Goal: Task Accomplishment & Management: Complete application form

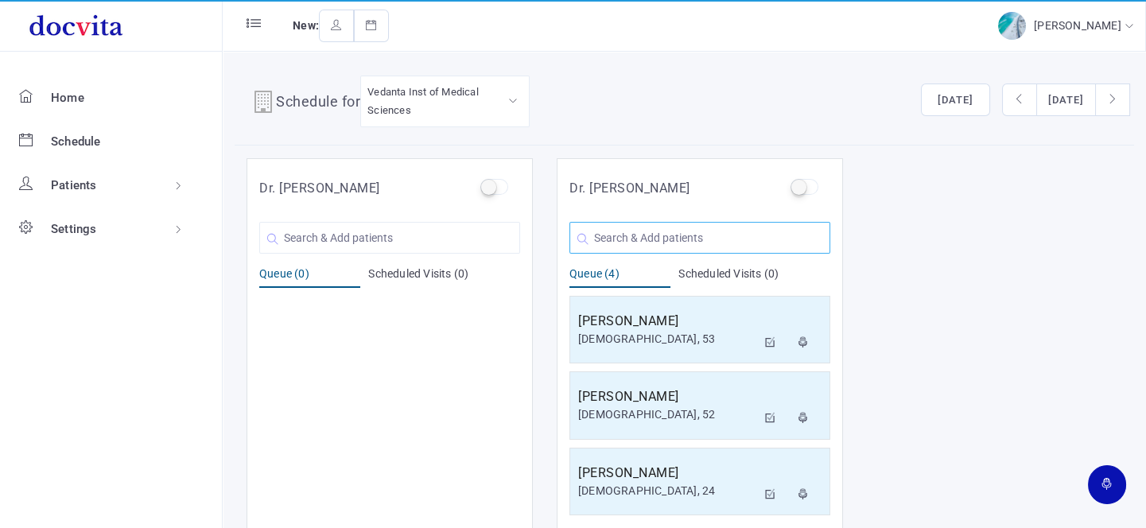
click at [685, 244] on input "text" at bounding box center [699, 238] width 261 height 32
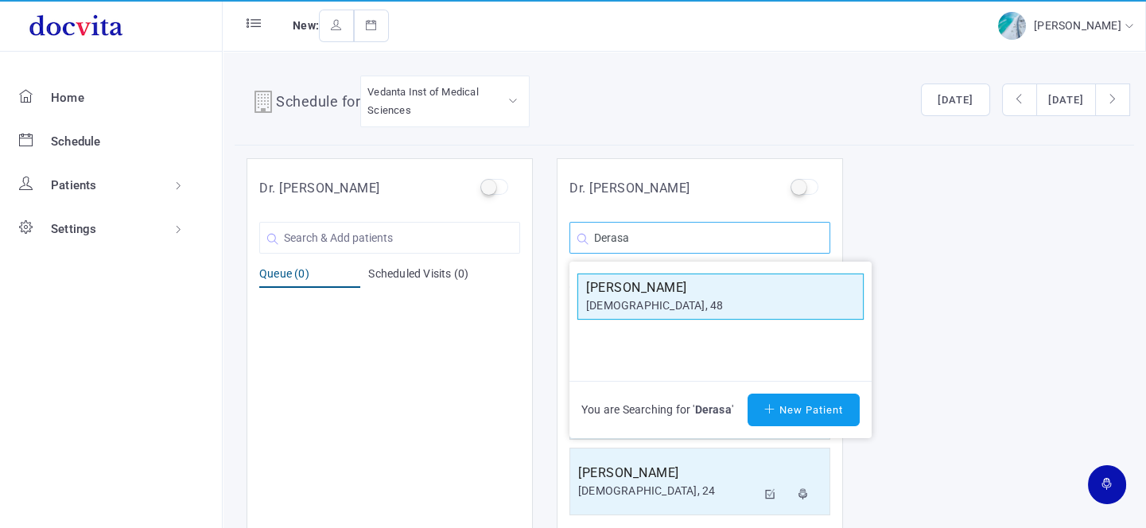
type input "Derasa"
click at [678, 288] on h5 "[PERSON_NAME]" at bounding box center [720, 287] width 269 height 19
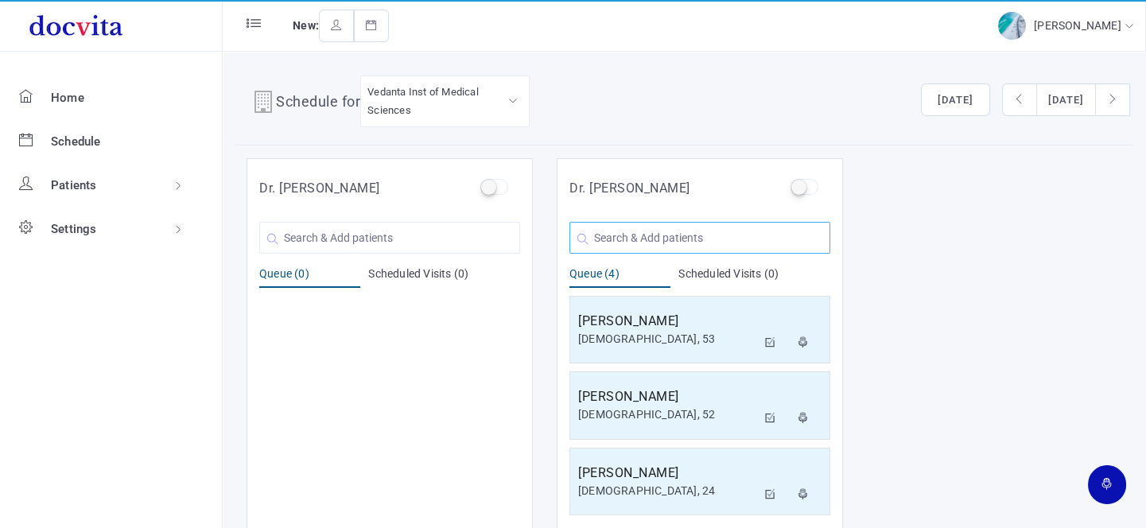
click at [633, 242] on input "text" at bounding box center [699, 238] width 261 height 32
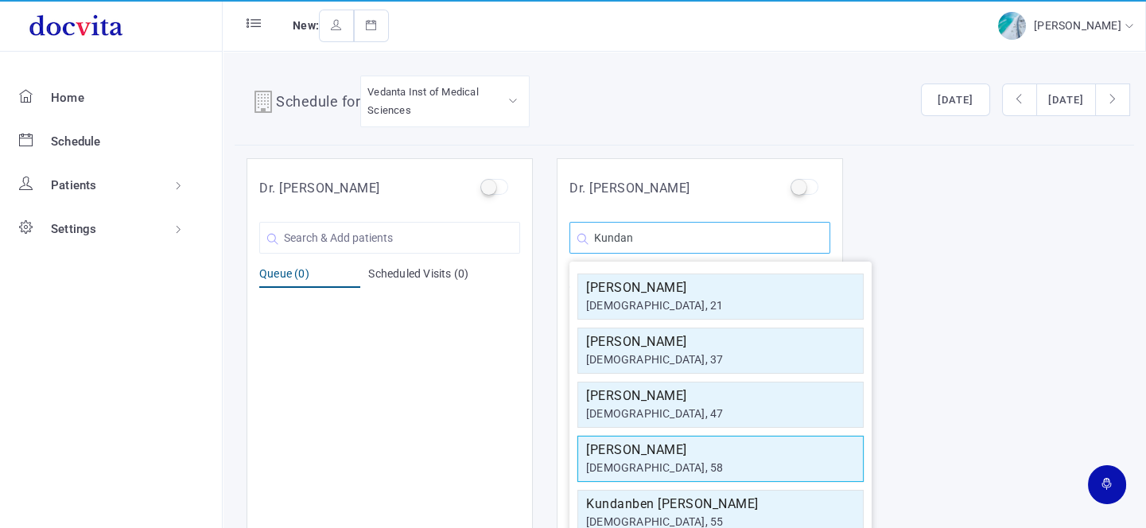
type input "Kundan"
click at [760, 454] on h5 "[PERSON_NAME]" at bounding box center [720, 449] width 269 height 19
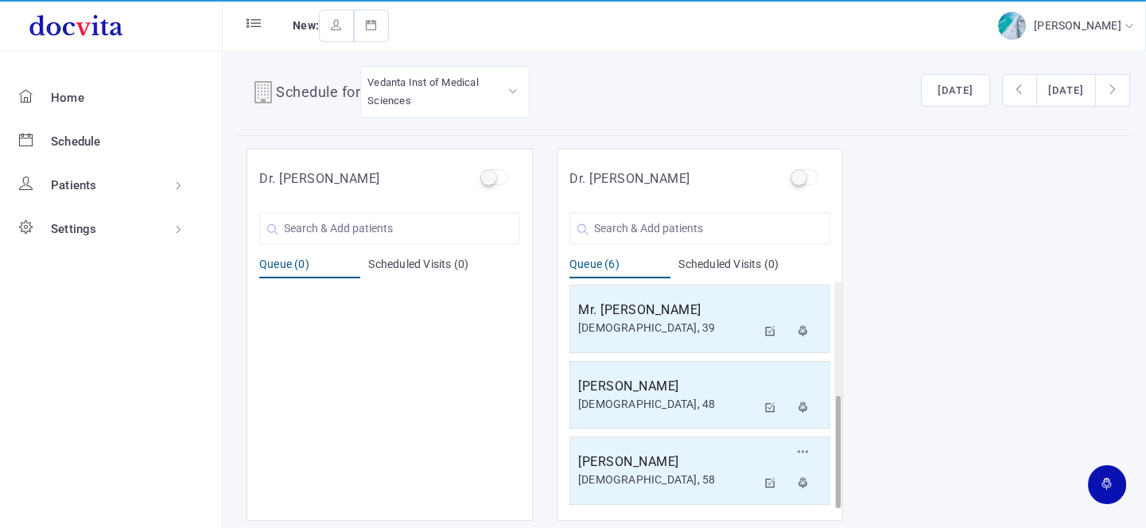
scroll to position [13, 0]
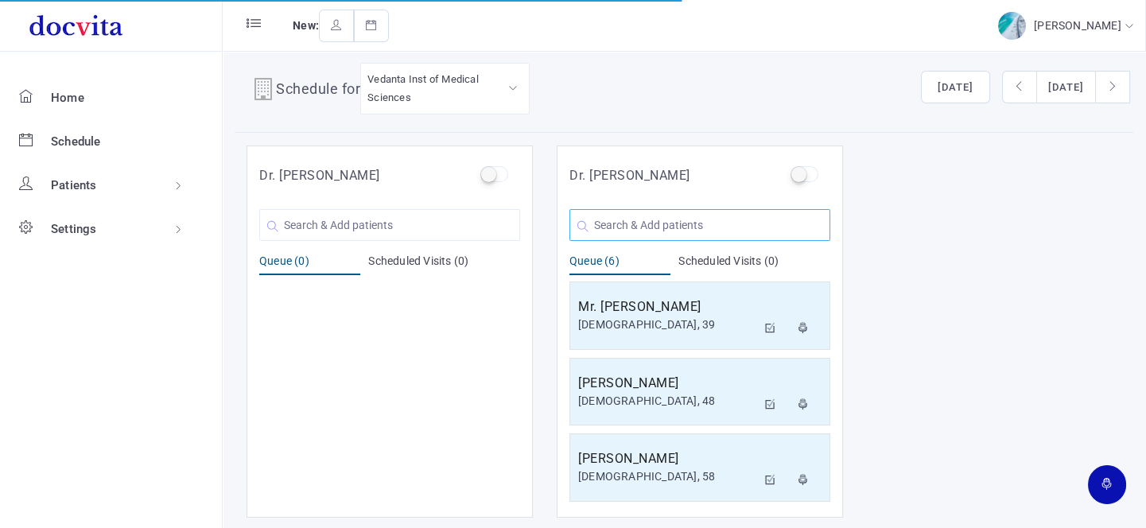
click at [626, 220] on input "text" at bounding box center [699, 225] width 261 height 32
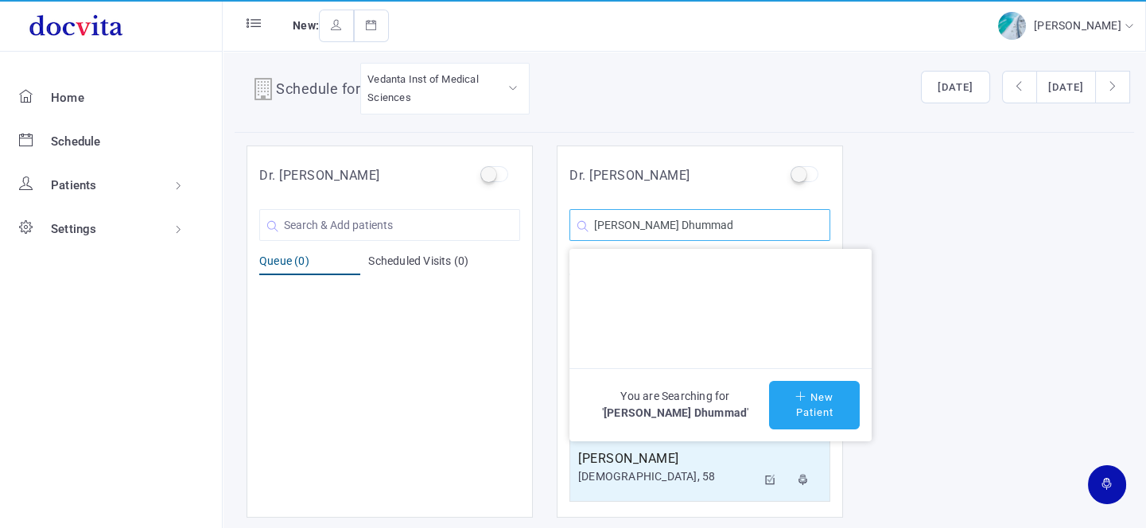
type input "[PERSON_NAME] Dhummad"
click at [819, 405] on button "New Patient" at bounding box center [814, 405] width 91 height 48
type input "[PERSON_NAME] Dhummad"
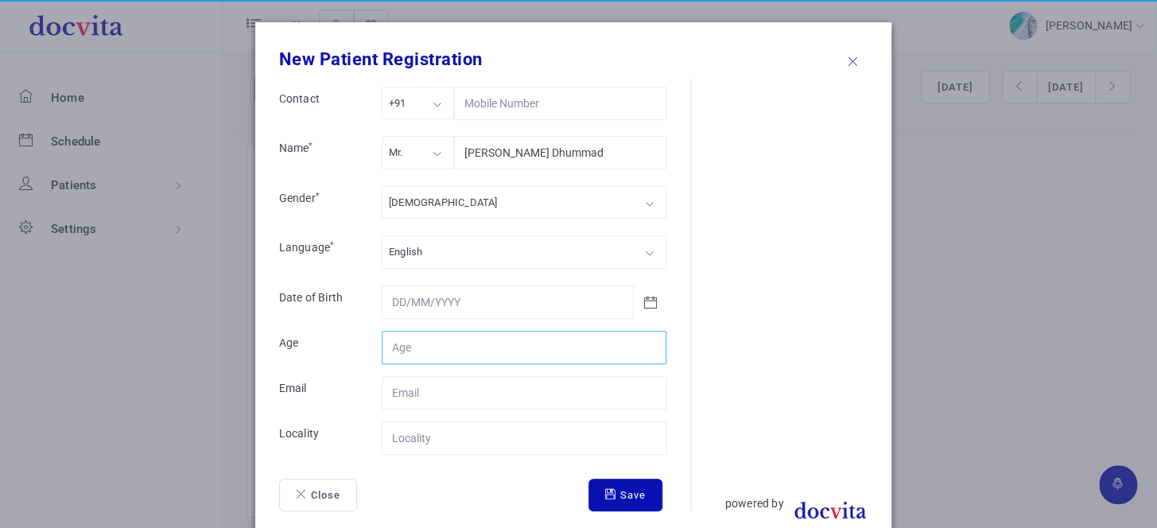
click at [436, 347] on input "Contact" at bounding box center [524, 347] width 285 height 33
type input "54"
click at [433, 436] on input "Contact" at bounding box center [524, 437] width 285 height 33
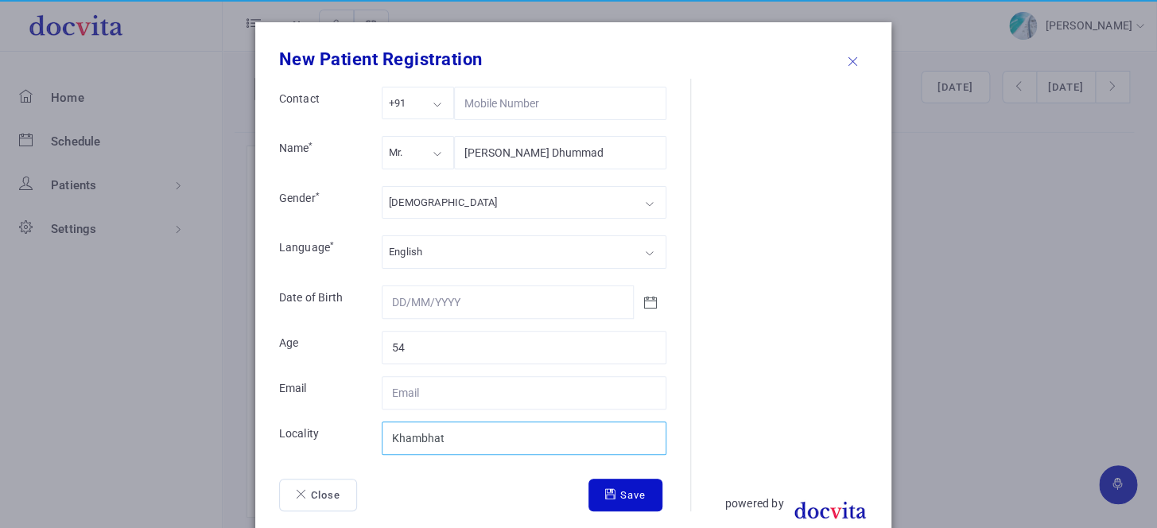
type input "Khambhat"
click at [621, 498] on button "Save" at bounding box center [625, 495] width 74 height 33
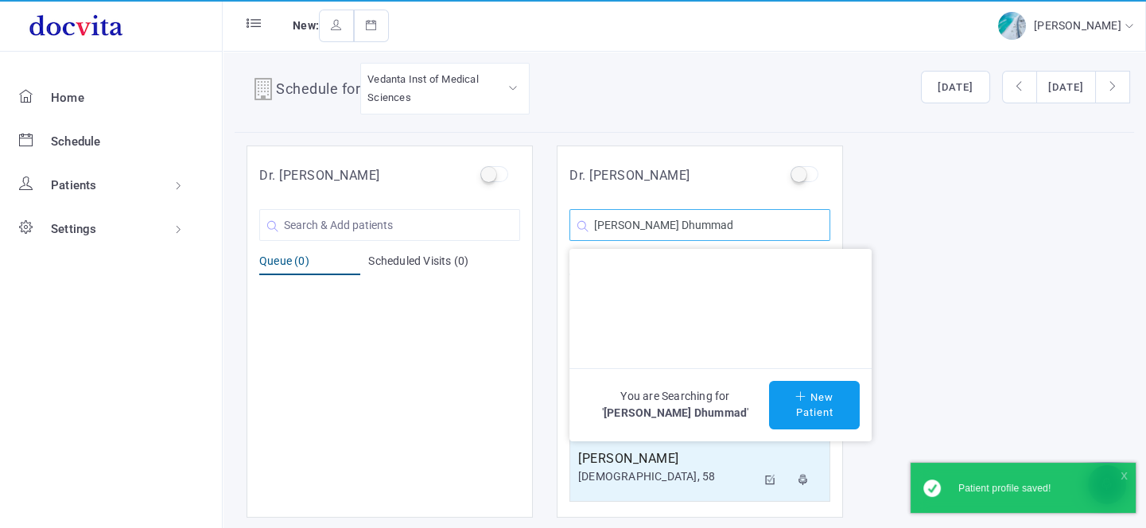
click at [739, 225] on input "[PERSON_NAME] Dhummad" at bounding box center [699, 225] width 261 height 32
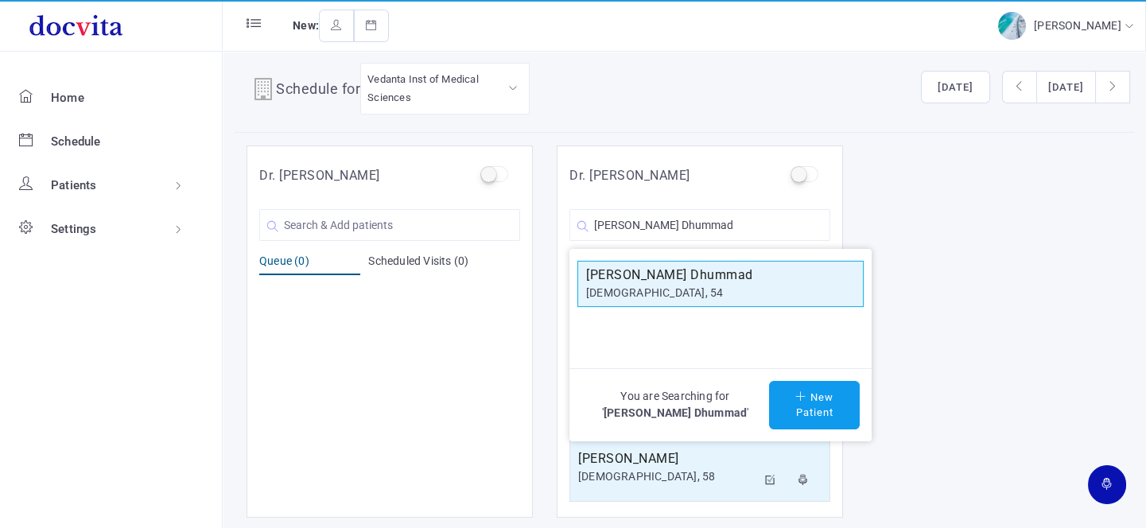
click at [677, 281] on h5 "[PERSON_NAME] Dhummad" at bounding box center [720, 275] width 269 height 19
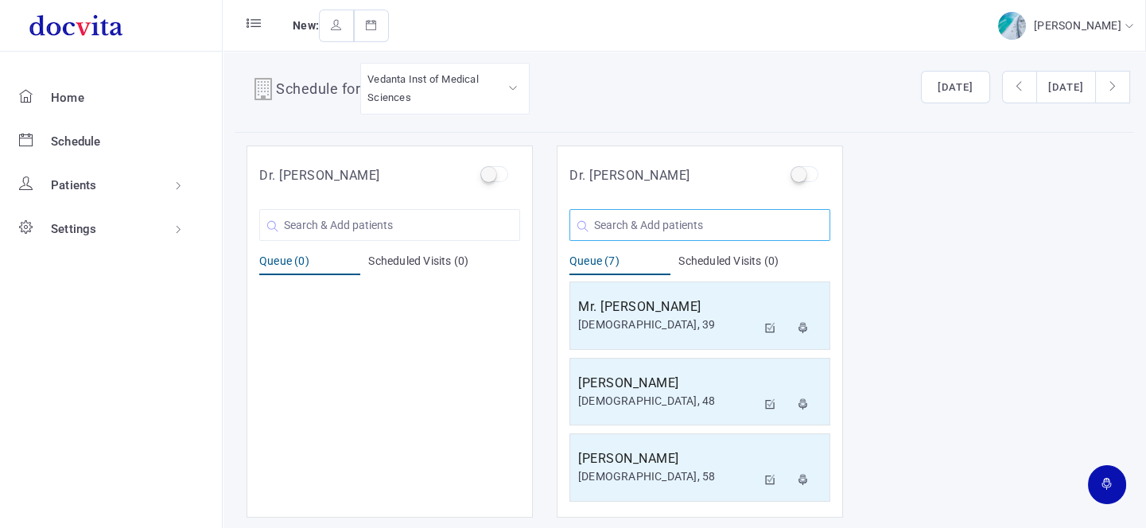
click at [642, 220] on input "text" at bounding box center [699, 225] width 261 height 32
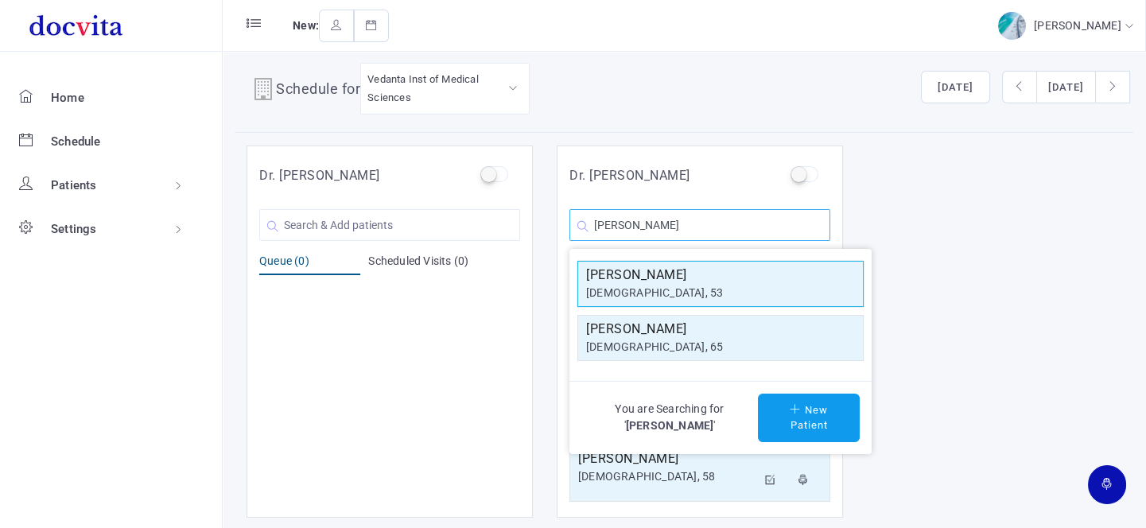
type input "[PERSON_NAME]"
click at [670, 291] on div "[DEMOGRAPHIC_DATA], 53" at bounding box center [720, 293] width 269 height 17
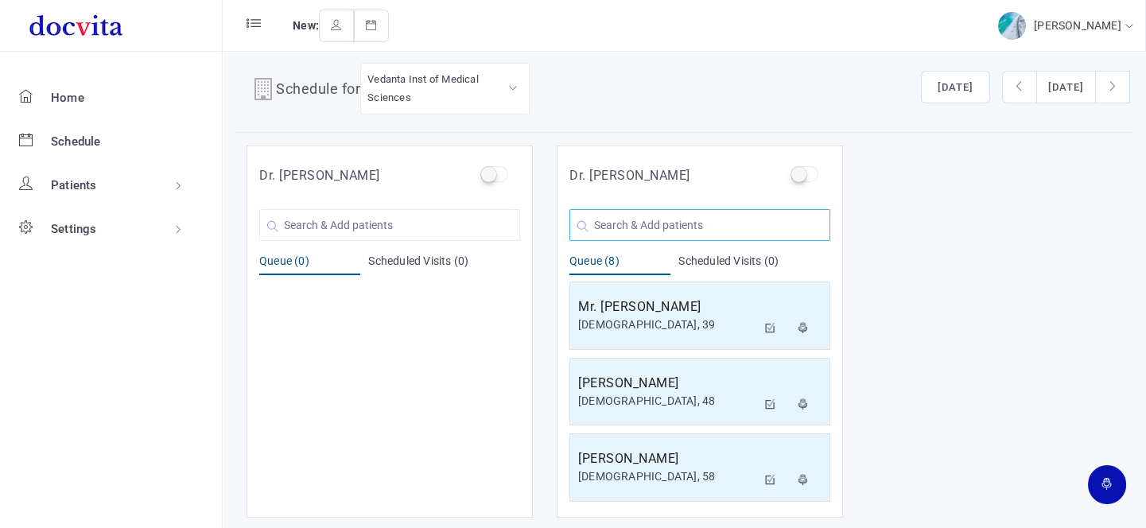
click at [634, 223] on input "text" at bounding box center [699, 225] width 261 height 32
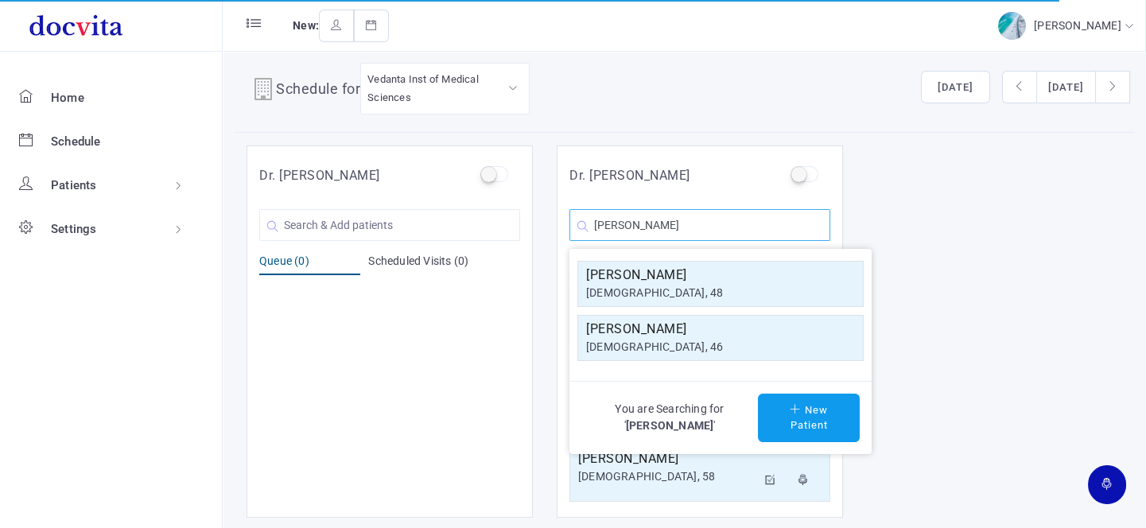
type input "[PERSON_NAME]"
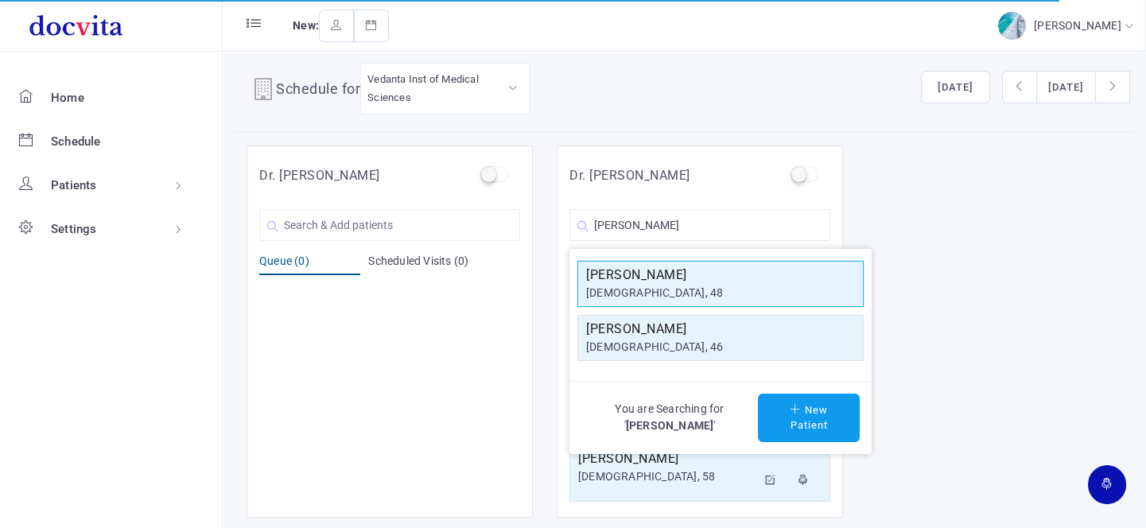
click at [668, 292] on div "[DEMOGRAPHIC_DATA], 48" at bounding box center [720, 293] width 269 height 17
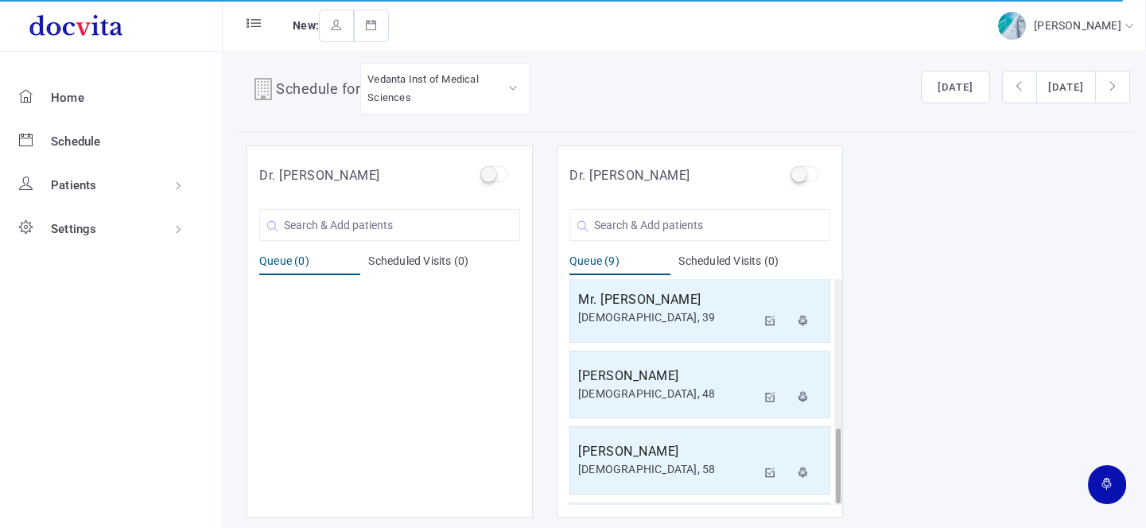
scroll to position [456, 0]
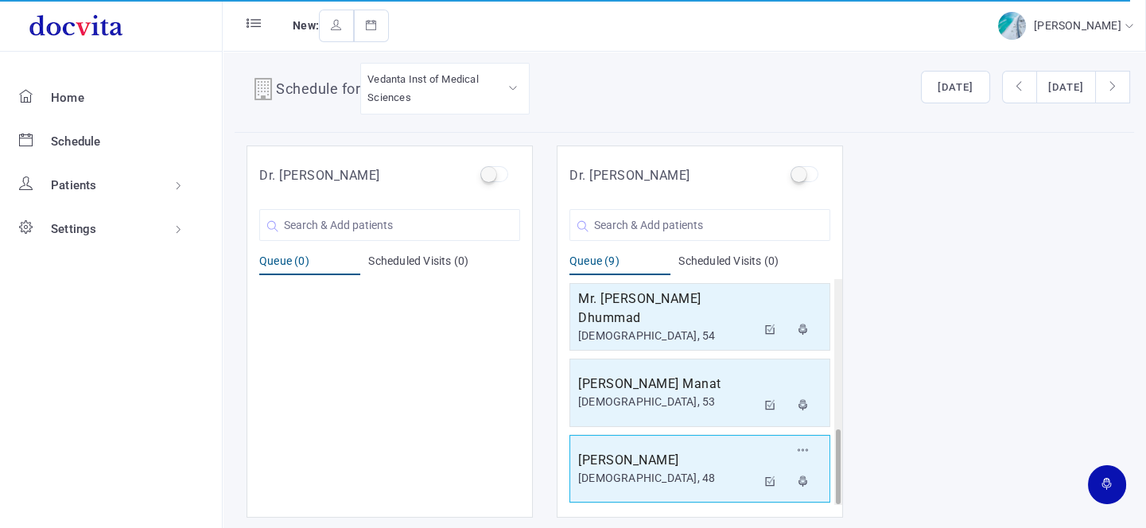
click at [665, 470] on div "[DEMOGRAPHIC_DATA], 48" at bounding box center [667, 478] width 178 height 17
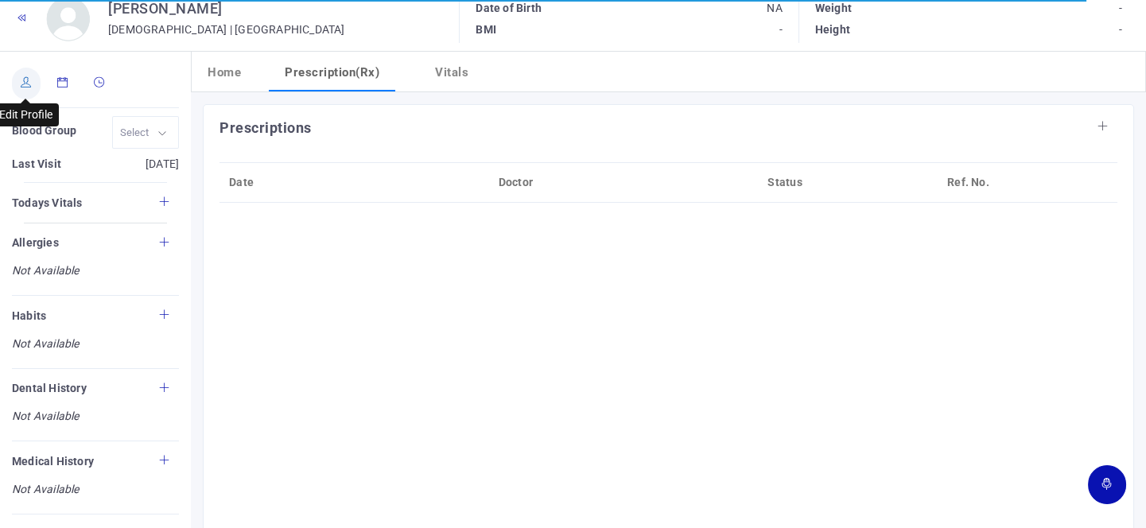
click at [23, 83] on icon at bounding box center [26, 82] width 11 height 10
type input "[PERSON_NAME]"
type input "48"
type input "[GEOGRAPHIC_DATA]"
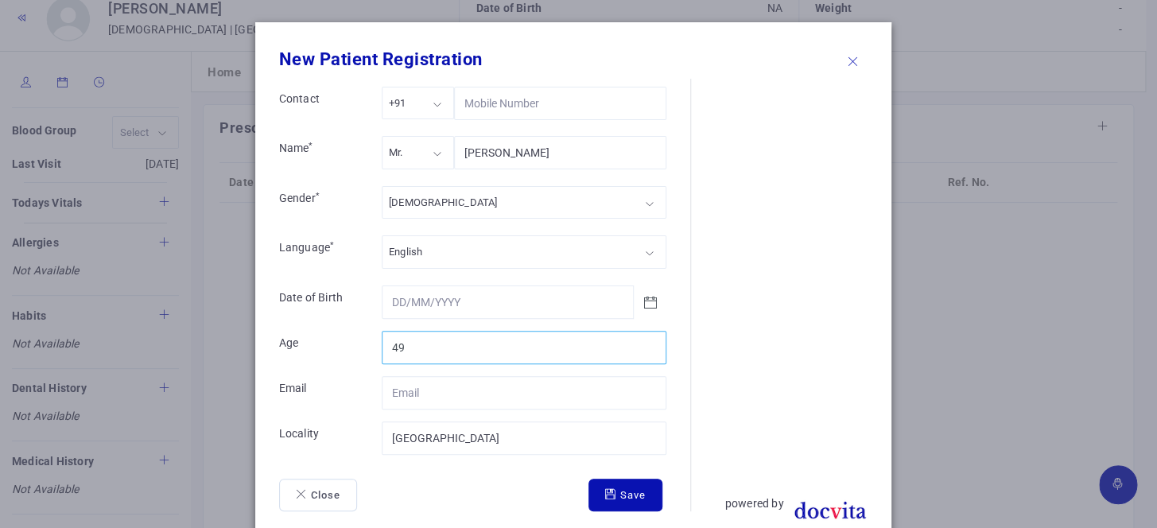
click at [646, 341] on input "49" at bounding box center [524, 347] width 285 height 33
click at [646, 341] on input "50" at bounding box center [524, 347] width 285 height 33
type input "51"
click at [646, 341] on input "51" at bounding box center [524, 347] width 285 height 33
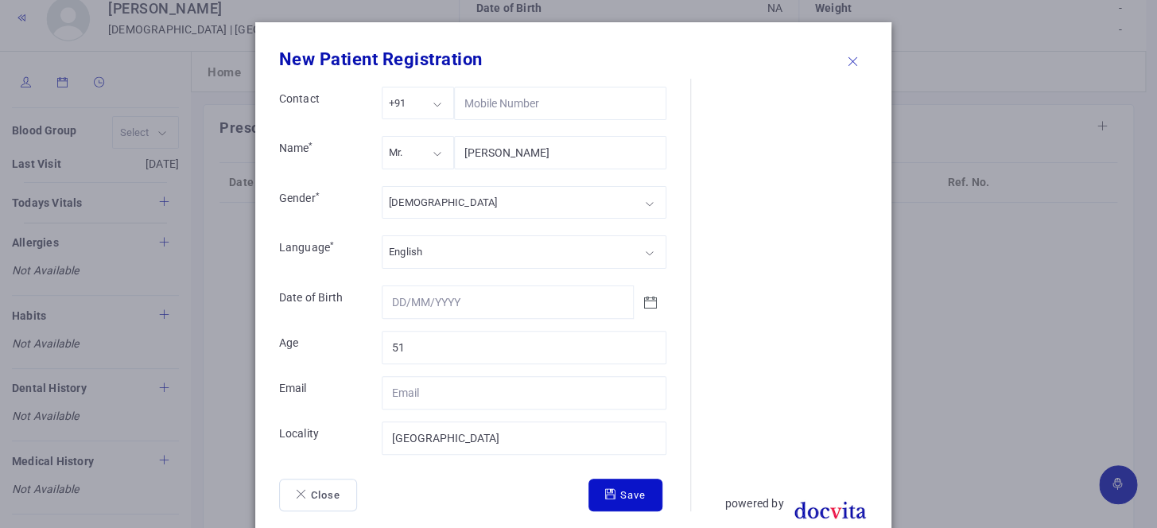
click at [627, 486] on button "Save" at bounding box center [625, 495] width 74 height 33
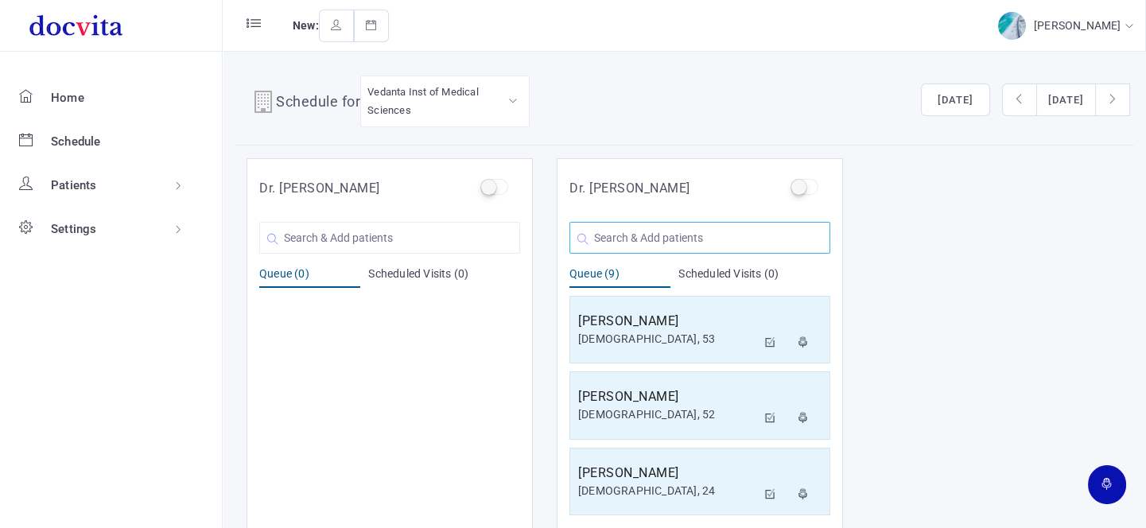
click at [664, 239] on input "text" at bounding box center [699, 238] width 261 height 32
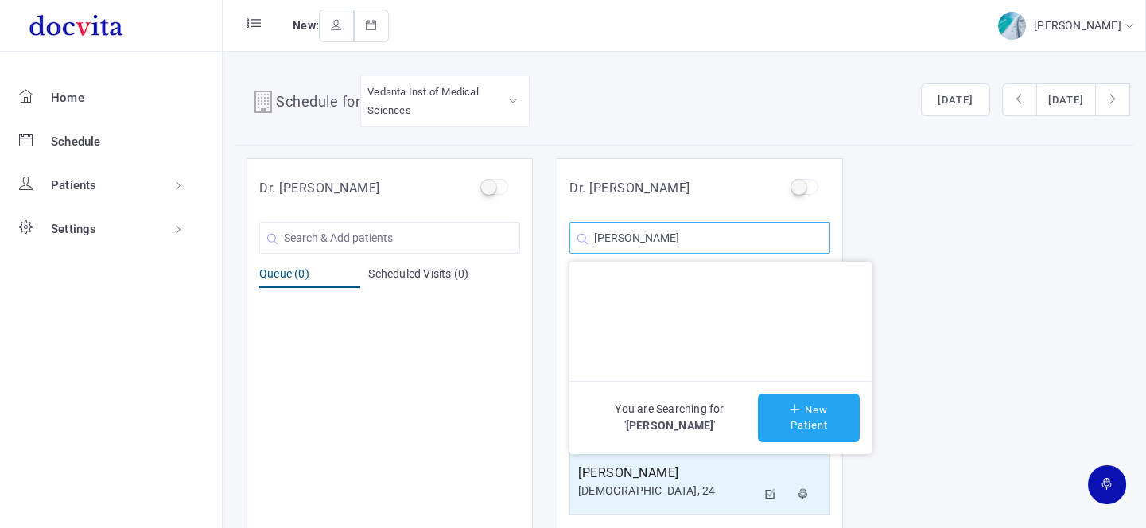
type input "[PERSON_NAME]"
click at [811, 417] on button "New Patient" at bounding box center [809, 418] width 102 height 48
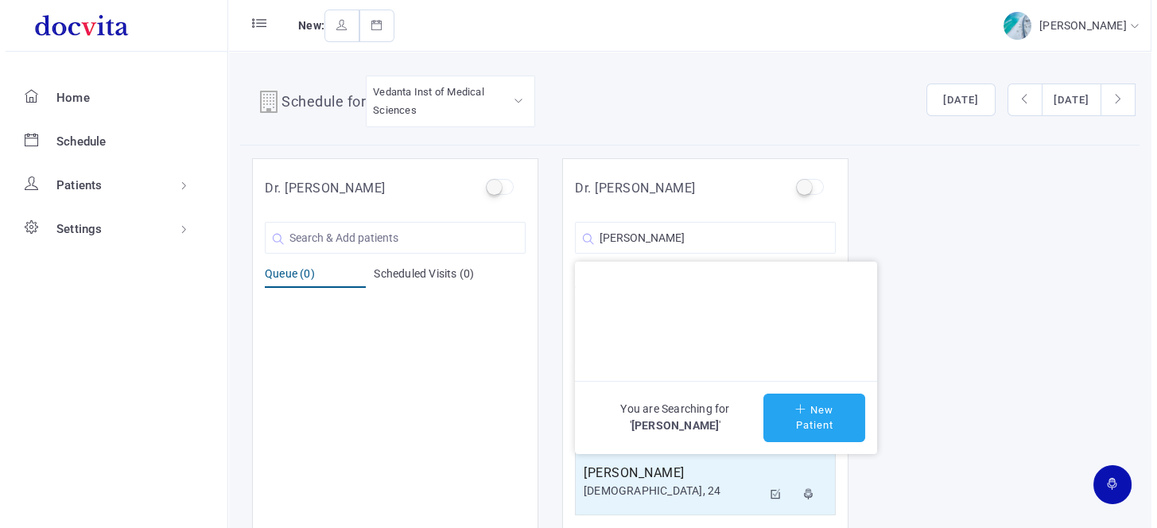
type input "[PERSON_NAME]"
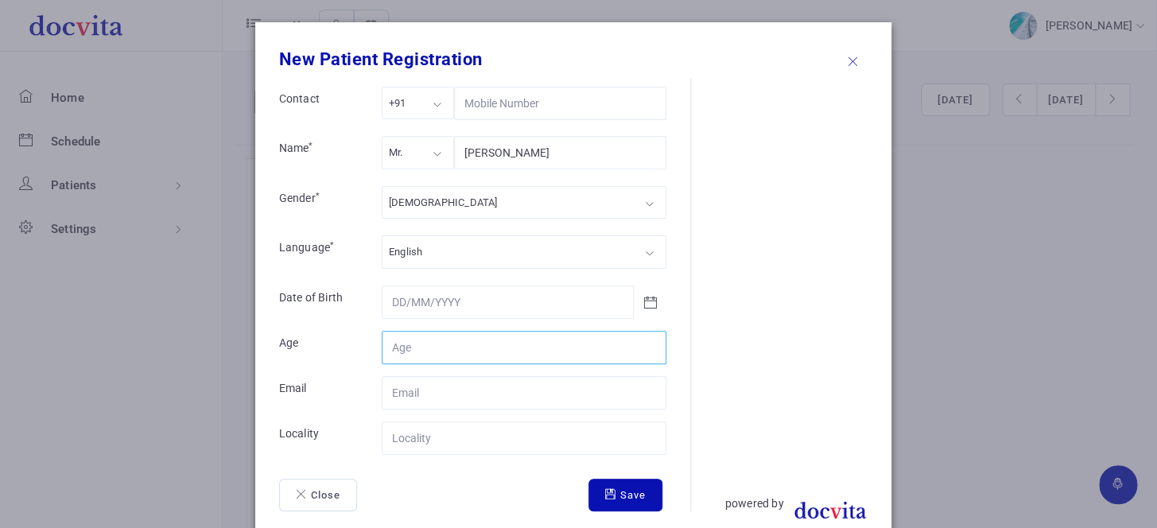
click at [471, 341] on input "Contact" at bounding box center [524, 347] width 285 height 33
type input "41"
click at [469, 429] on input "Contact" at bounding box center [524, 437] width 285 height 33
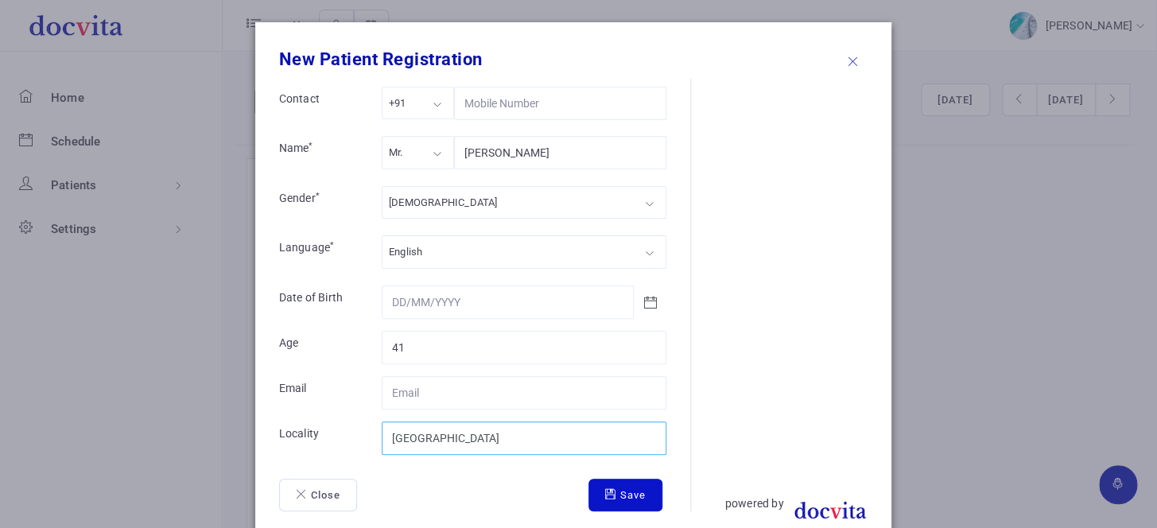
type input "[GEOGRAPHIC_DATA]"
click at [622, 491] on button "Save" at bounding box center [625, 495] width 74 height 33
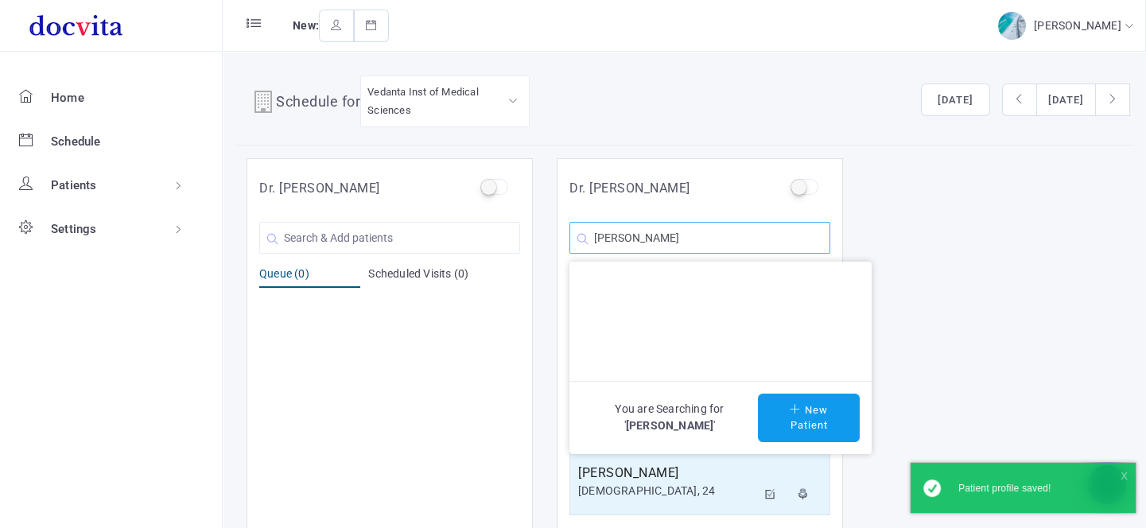
click at [713, 235] on input "[PERSON_NAME]" at bounding box center [699, 238] width 261 height 32
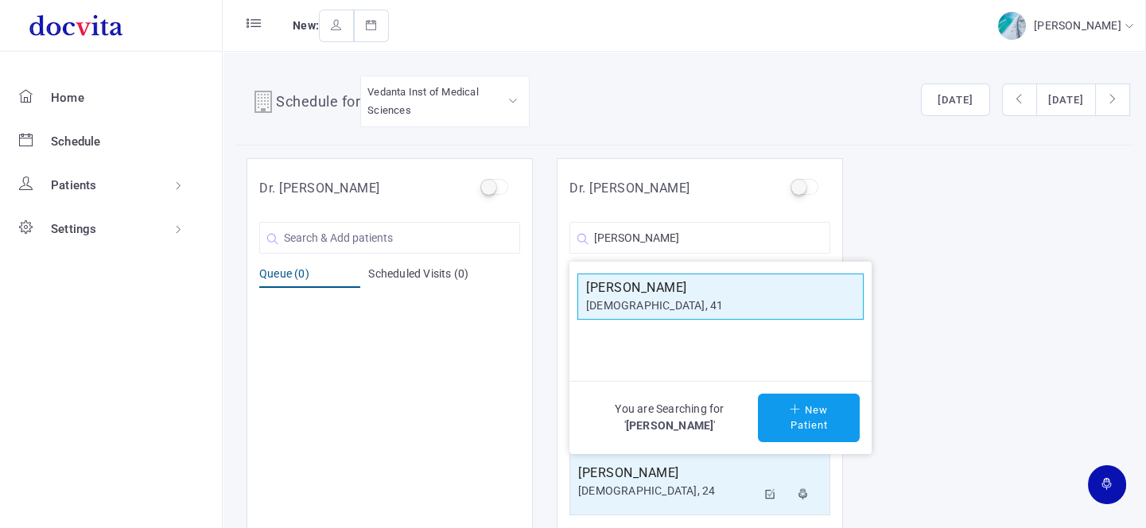
click at [731, 307] on div "[DEMOGRAPHIC_DATA], 41" at bounding box center [720, 305] width 269 height 17
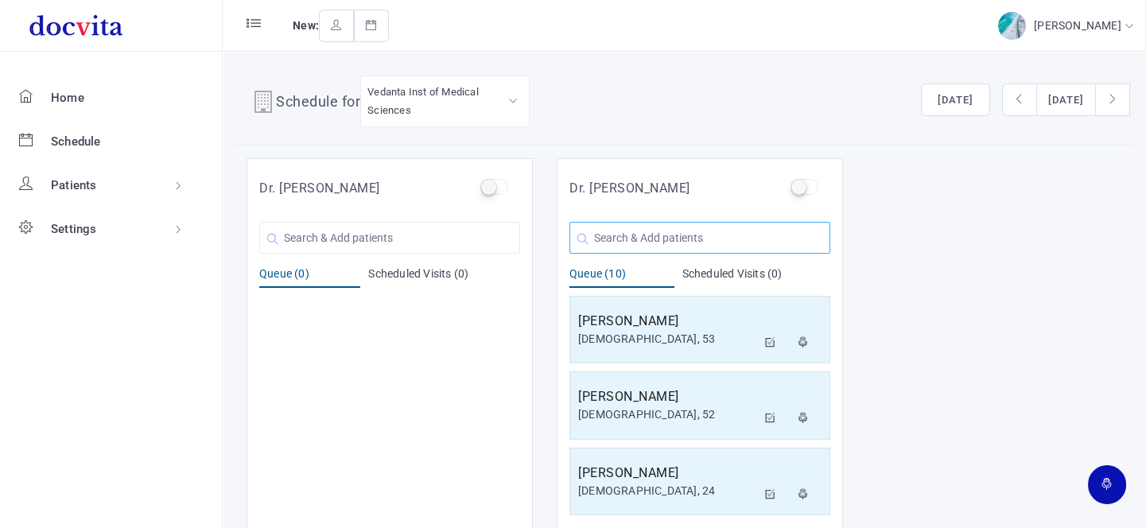
click at [735, 242] on input "text" at bounding box center [699, 238] width 261 height 32
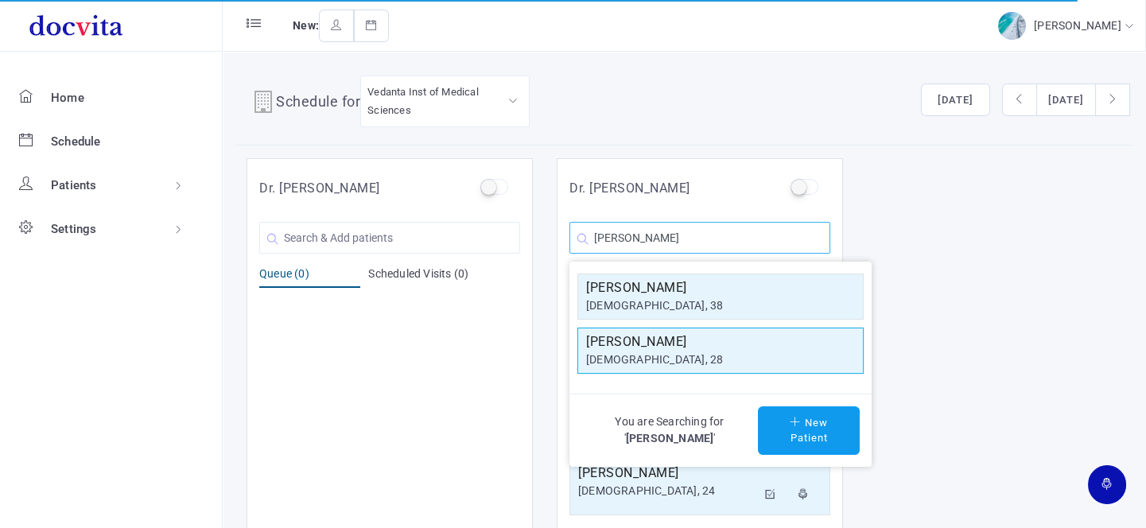
type input "[PERSON_NAME]"
click at [725, 333] on h5 "[PERSON_NAME]" at bounding box center [720, 341] width 269 height 19
